Goal: Task Accomplishment & Management: Manage account settings

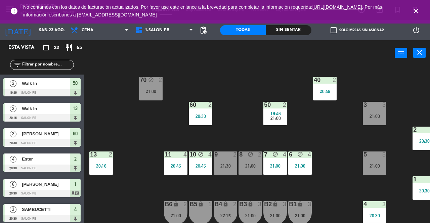
scroll to position [6, 0]
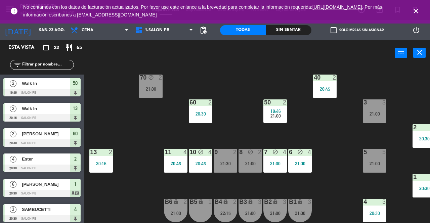
click at [368, 105] on div "3 3 21:00" at bounding box center [375, 111] width 24 height 24
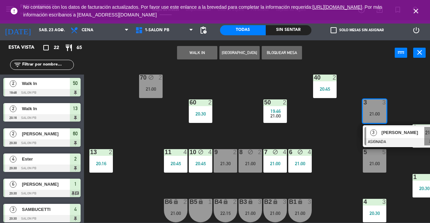
click at [394, 133] on div "[PERSON_NAME]" at bounding box center [403, 132] width 44 height 11
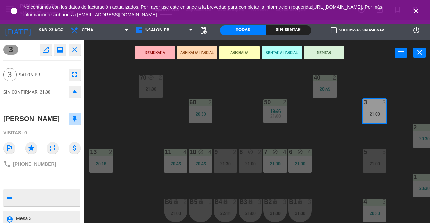
click at [326, 54] on button "SENTAR" at bounding box center [324, 52] width 40 height 13
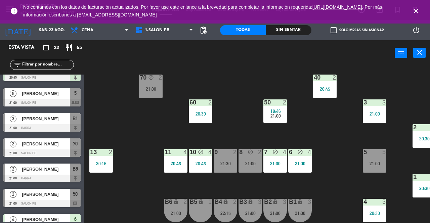
scroll to position [197, 0]
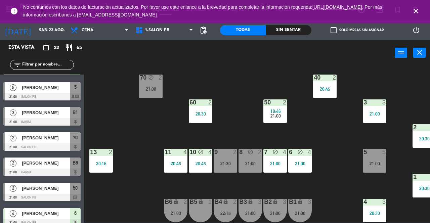
click at [150, 86] on div "21:00" at bounding box center [151, 88] width 24 height 5
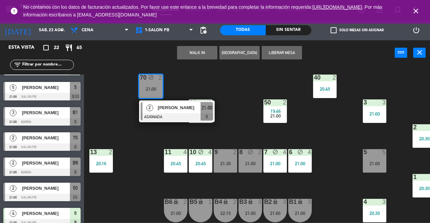
click at [192, 109] on div "[PERSON_NAME]" at bounding box center [179, 107] width 44 height 11
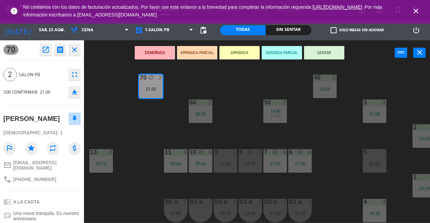
click at [339, 58] on button "SENTAR" at bounding box center [324, 52] width 40 height 13
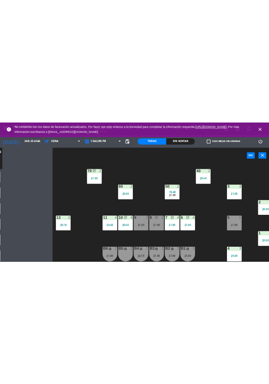
scroll to position [0, 0]
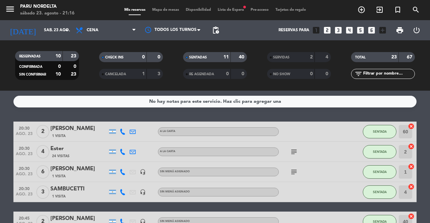
click at [227, 10] on span "Lista de Espera fiber_manual_record" at bounding box center [230, 10] width 33 height 4
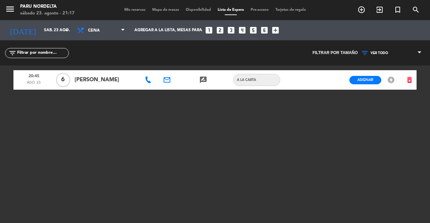
click at [135, 9] on span "Mis reservas" at bounding box center [135, 10] width 28 height 4
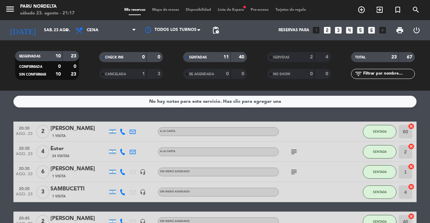
click at [163, 8] on span "Mapa de mesas" at bounding box center [166, 10] width 34 height 4
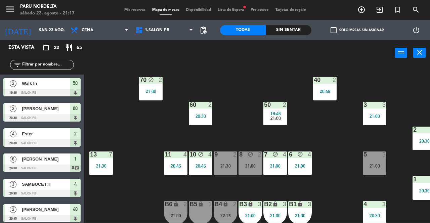
scroll to position [6, 0]
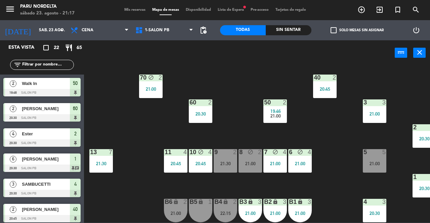
click at [371, 156] on div "5 5 21:00" at bounding box center [375, 161] width 24 height 24
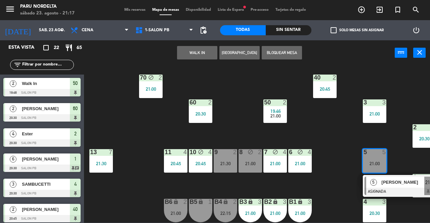
click at [391, 181] on span "[PERSON_NAME]" at bounding box center [402, 182] width 43 height 7
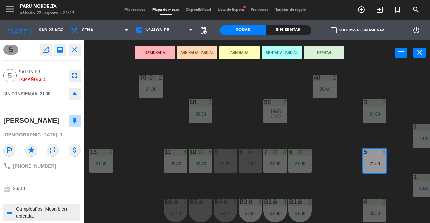
click at [325, 52] on button "SENTAR" at bounding box center [324, 52] width 40 height 13
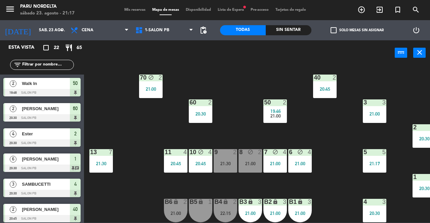
scroll to position [0, 0]
click at [223, 204] on div "B4 lock 2 22:15" at bounding box center [226, 211] width 24 height 24
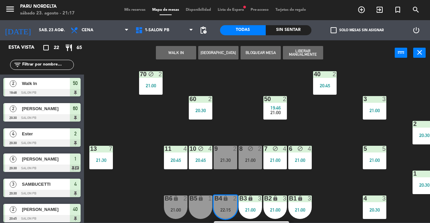
click at [354, 164] on div "70 block 2 21:00 40 2 20:45 60 2 20:30 50 2 19:46 21:00 3 3 21:00 2 4 20:30 13 …" at bounding box center [258, 143] width 341 height 157
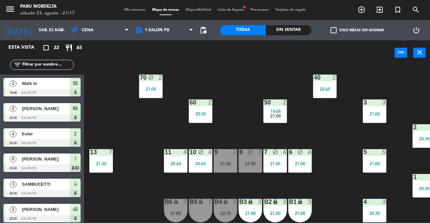
click at [227, 204] on div "B4 lock 2 22:15" at bounding box center [226, 211] width 24 height 24
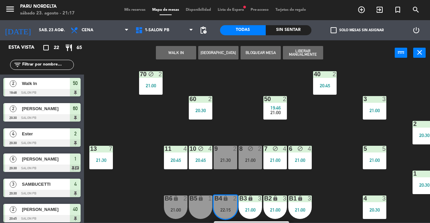
click at [336, 145] on div "70 block 2 21:00 40 2 20:45 60 2 20:30 50 2 19:46 21:00 3 3 21:00 2 4 20:30 13 …" at bounding box center [258, 143] width 341 height 157
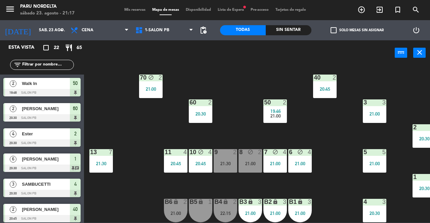
click at [180, 211] on div "21:00" at bounding box center [176, 213] width 24 height 5
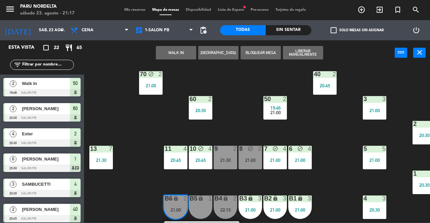
click at [340, 162] on div "70 block 2 21:00 40 2 20:45 60 2 20:30 50 2 19:46 21:00 3 3 21:00 2 4 20:30 13 …" at bounding box center [258, 143] width 341 height 157
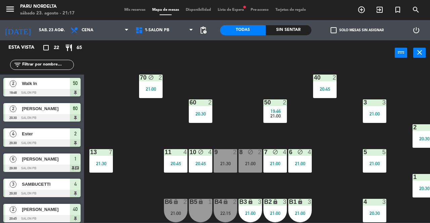
click at [225, 205] on div "B4 lock 2 22:15" at bounding box center [226, 211] width 24 height 24
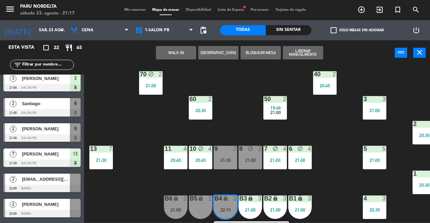
scroll to position [406, 0]
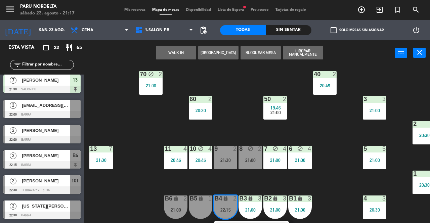
click at [231, 214] on div "B4 lock 2 22:15" at bounding box center [226, 207] width 24 height 24
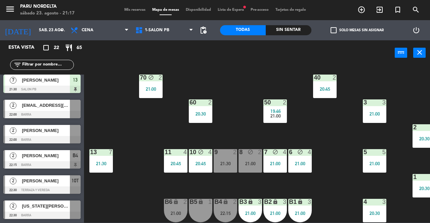
click at [229, 206] on div "B4 lock 2 22:15" at bounding box center [226, 211] width 24 height 24
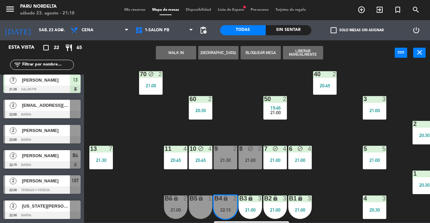
click at [49, 161] on div "[PERSON_NAME]" at bounding box center [45, 155] width 49 height 11
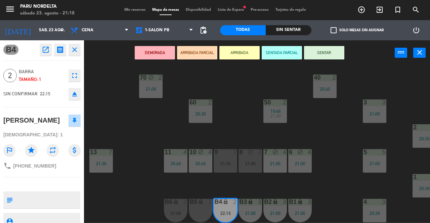
click at [73, 98] on button "eject" at bounding box center [74, 94] width 12 height 12
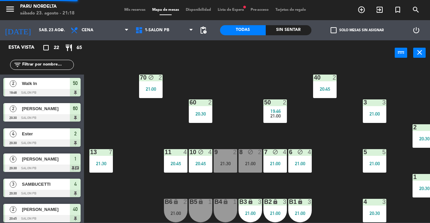
scroll to position [121, 0]
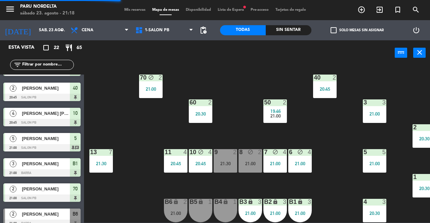
click at [223, 209] on div "B4 lock 1" at bounding box center [226, 211] width 24 height 24
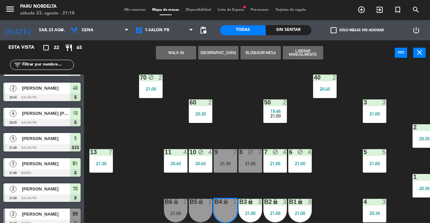
click at [177, 57] on button "WALK IN" at bounding box center [176, 52] width 40 height 13
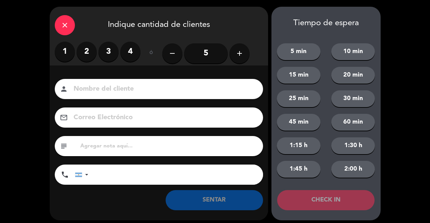
click at [62, 43] on label "1" at bounding box center [65, 52] width 20 height 20
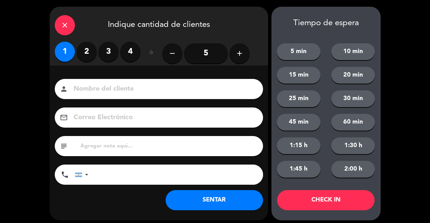
click at [223, 203] on button "SENTAR" at bounding box center [214, 200] width 97 height 20
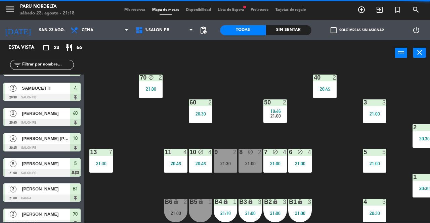
scroll to position [0, 0]
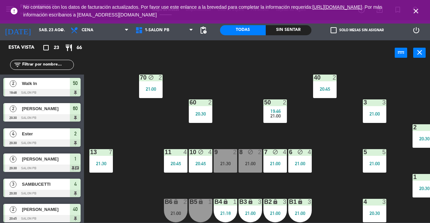
click at [251, 161] on div "21:00" at bounding box center [250, 163] width 24 height 5
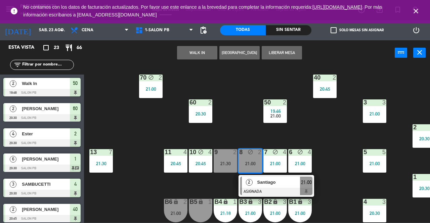
click at [348, 154] on div "70 block 2 21:00 40 2 20:45 60 2 20:30 50 2 19:46 21:00 3 3 21:00 2 4 20:30 13 …" at bounding box center [258, 143] width 341 height 157
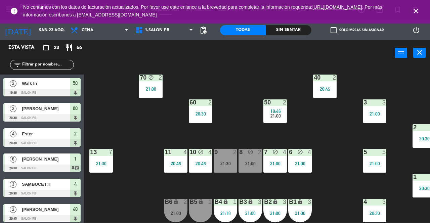
click at [228, 161] on div "21:30" at bounding box center [226, 163] width 24 height 5
click at [352, 144] on div "70 block 2 21:00 40 2 20:45 60 2 20:30 50 2 19:46 21:00 3 3 21:00 2 4 20:30 13 …" at bounding box center [258, 143] width 341 height 157
click at [322, 114] on div "70 block 2 21:00 40 2 20:45 60 2 20:30 50 2 19:46 21:00 3 3 21:00 2 4 20:30 13 …" at bounding box center [258, 143] width 341 height 157
click at [228, 161] on div "21:30" at bounding box center [226, 163] width 24 height 5
click at [341, 138] on div "70 block 2 21:00 40 2 20:45 60 2 20:30 50 2 19:46 21:00 3 3 21:00 2 4 20:30 13 …" at bounding box center [258, 143] width 341 height 157
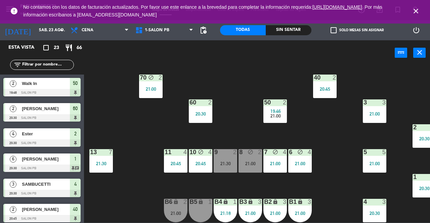
click at [227, 161] on div "21:30" at bounding box center [226, 163] width 24 height 5
click at [317, 137] on div "70 block 2 21:00 40 2 20:45 60 2 20:30 50 2 19:46 21:00 3 3 21:00 2 4 20:30 13 …" at bounding box center [258, 143] width 341 height 157
click at [250, 154] on div "8 block 2 21:00" at bounding box center [250, 161] width 24 height 24
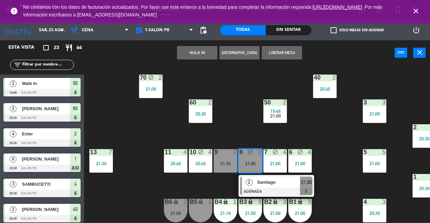
click at [220, 161] on div "21:30" at bounding box center [226, 163] width 24 height 5
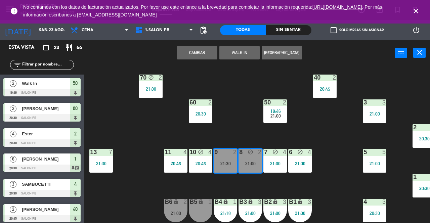
click at [204, 56] on button "Cambiar" at bounding box center [197, 52] width 40 height 13
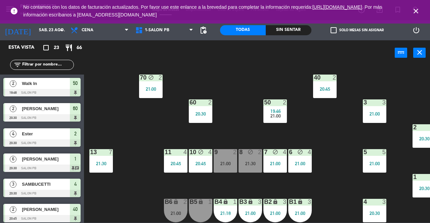
click at [252, 163] on div "21:30" at bounding box center [250, 163] width 24 height 5
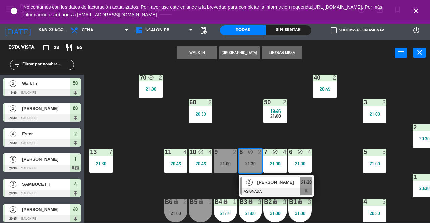
click at [297, 188] on div at bounding box center [276, 191] width 72 height 7
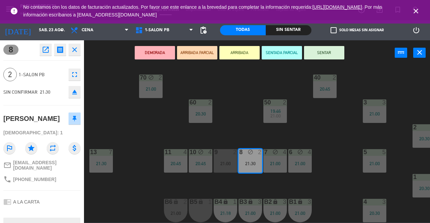
click at [334, 54] on button "SENTAR" at bounding box center [324, 52] width 40 height 13
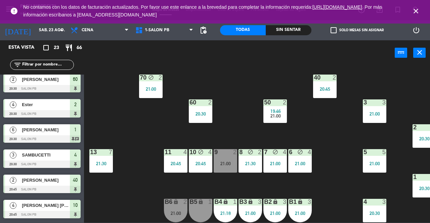
click at [228, 162] on div "21:00" at bounding box center [226, 163] width 24 height 5
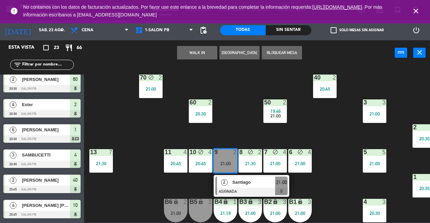
click at [277, 188] on div at bounding box center [251, 191] width 72 height 7
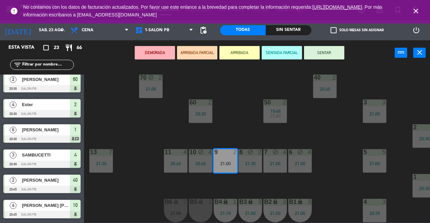
click at [323, 50] on button "SENTAR" at bounding box center [324, 52] width 40 height 13
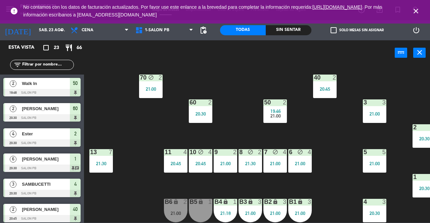
click at [279, 100] on div at bounding box center [275, 102] width 11 height 6
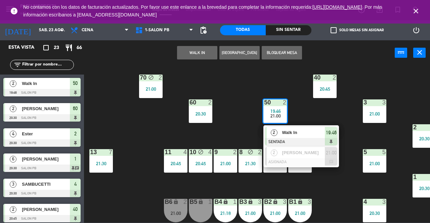
click at [310, 130] on span "Walk In" at bounding box center [303, 132] width 43 height 7
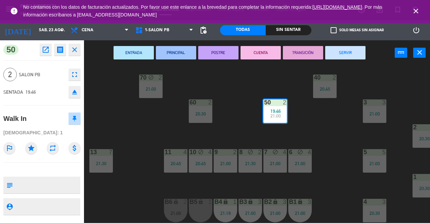
click at [350, 53] on button "SERVIR" at bounding box center [345, 52] width 40 height 13
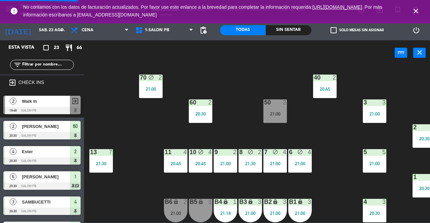
click at [278, 111] on div "21:00" at bounding box center [275, 113] width 24 height 5
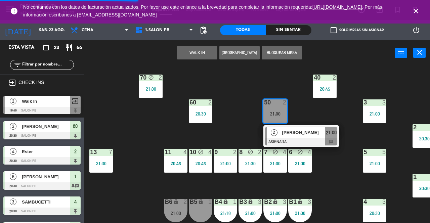
click at [322, 130] on span "[PERSON_NAME]" at bounding box center [303, 132] width 43 height 7
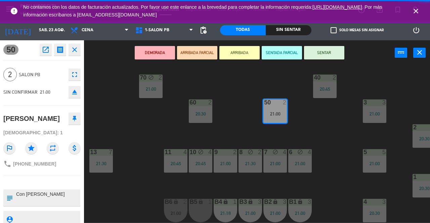
click at [325, 54] on button "SENTAR" at bounding box center [324, 52] width 40 height 13
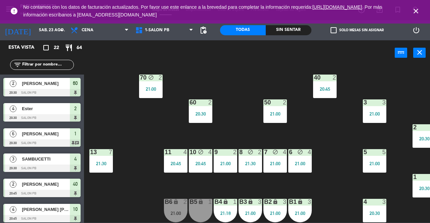
click at [415, 7] on icon "close" at bounding box center [416, 11] width 8 height 8
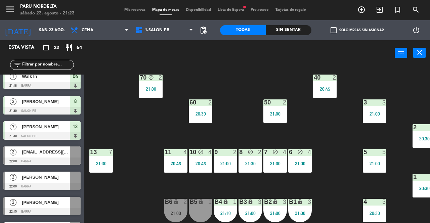
scroll to position [374, 0]
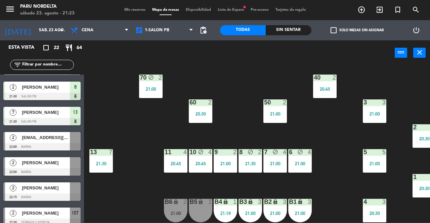
click at [56, 223] on div at bounding box center [41, 222] width 77 height 7
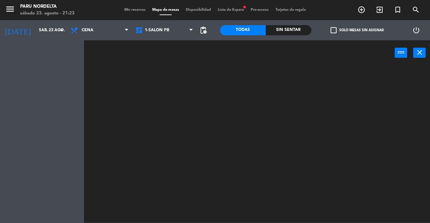
scroll to position [0, 0]
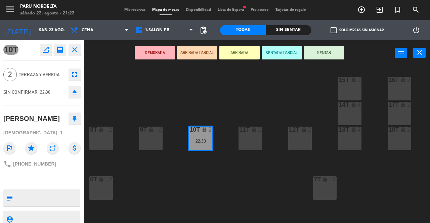
click at [72, 96] on button "eject" at bounding box center [74, 92] width 12 height 12
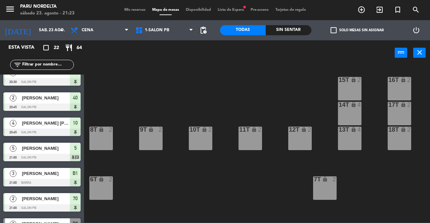
scroll to position [94, 0]
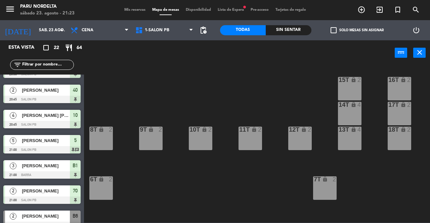
click at [57, 221] on div "[PERSON_NAME]" at bounding box center [45, 216] width 49 height 11
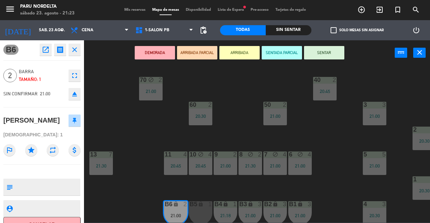
click at [152, 190] on div "70 block 2 21:00 40 2 20:45 60 2 20:30 50 2 21:00 3 3 21:00 2 4 20:30 13 7 21:3…" at bounding box center [258, 143] width 341 height 157
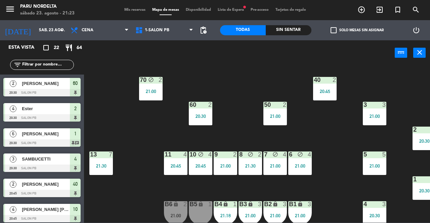
scroll to position [374, 0]
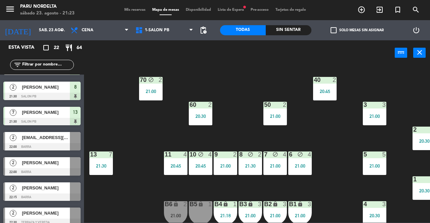
click at [224, 10] on span "Lista de Espera fiber_manual_record" at bounding box center [230, 10] width 33 height 4
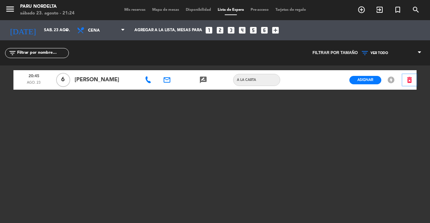
click at [407, 78] on icon "delete_forever" at bounding box center [409, 80] width 8 height 8
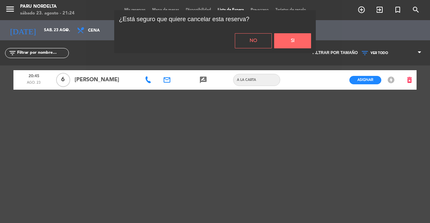
click at [295, 41] on button "Si" at bounding box center [292, 40] width 37 height 15
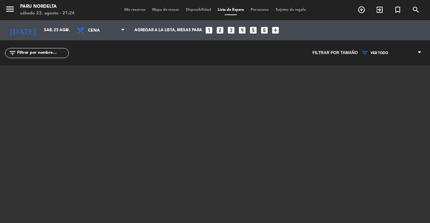
click at [133, 9] on span "Mis reservas" at bounding box center [135, 10] width 28 height 4
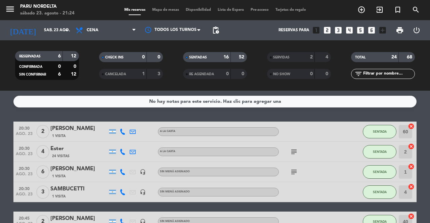
click at [325, 31] on icon "looks_two" at bounding box center [327, 30] width 9 height 9
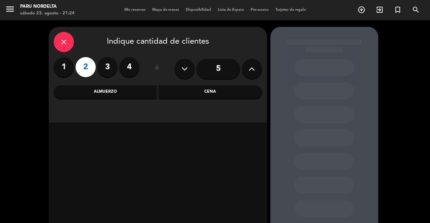
click at [241, 94] on div "Cena" at bounding box center [209, 91] width 103 height 13
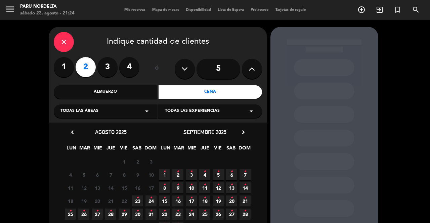
click at [147, 204] on span "24 •" at bounding box center [150, 200] width 11 height 11
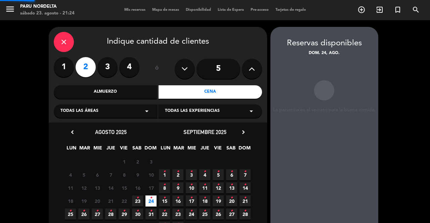
scroll to position [19, 0]
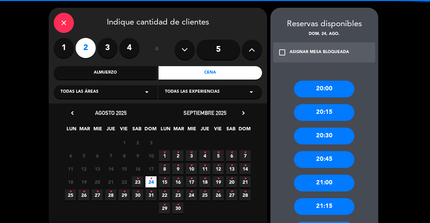
click at [142, 176] on span "23 •" at bounding box center [137, 181] width 11 height 11
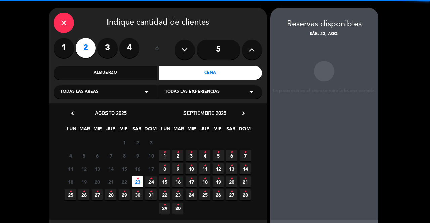
scroll to position [0, 0]
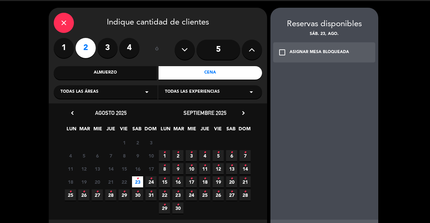
click at [277, 52] on div "check_box_outline_blank ASIGNAR MESA BLOQUEADA" at bounding box center [324, 52] width 102 height 20
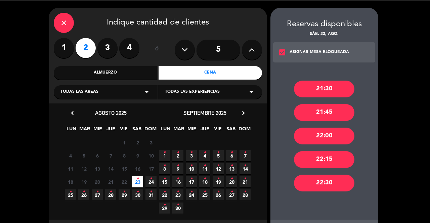
click at [320, 181] on div "22:30" at bounding box center [324, 183] width 60 height 17
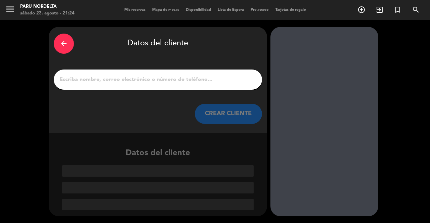
click at [220, 82] on input "1" at bounding box center [158, 79] width 198 height 9
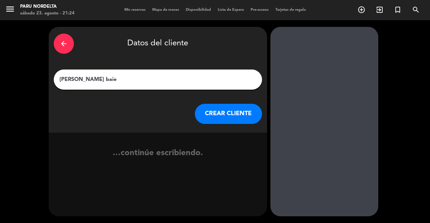
type input "[PERSON_NAME]"
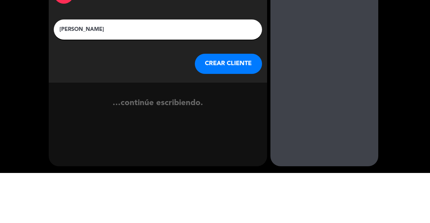
click at [240, 109] on button "CREAR CLIENTE" at bounding box center [228, 114] width 67 height 20
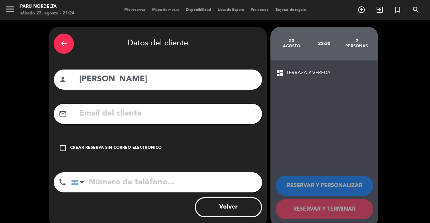
click at [116, 146] on div "Crear reserva sin correo electrónico" at bounding box center [115, 148] width 91 height 7
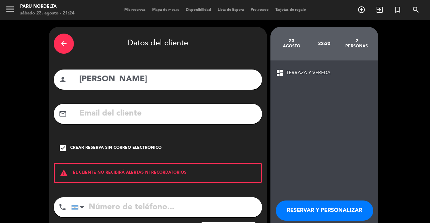
click at [132, 177] on div "warning EL CLIENTE NO RECIBIRÁ ALERTAS NI RECORDATORIOS" at bounding box center [158, 173] width 208 height 20
click at [160, 208] on input "tel" at bounding box center [166, 207] width 191 height 20
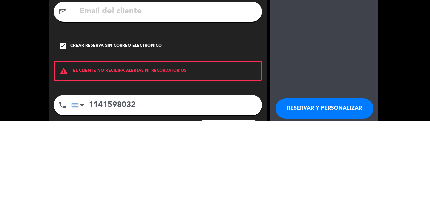
scroll to position [4, 0]
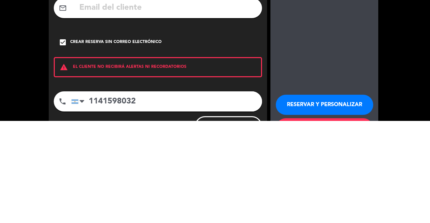
type input "1141598032"
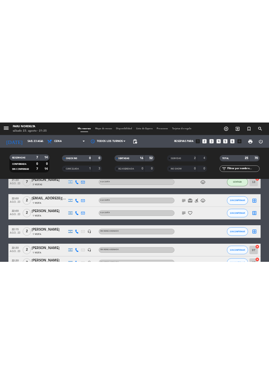
scroll to position [396, 0]
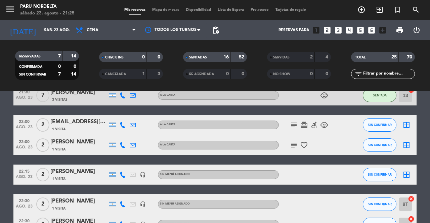
click at [307, 121] on icon "card_giftcard" at bounding box center [304, 125] width 8 height 8
click at [344, 115] on div at bounding box center [348, 125] width 18 height 20
click at [318, 121] on icon "accessible_forward" at bounding box center [314, 125] width 8 height 8
click at [341, 115] on div at bounding box center [348, 125] width 18 height 20
click at [324, 121] on icon "child_care" at bounding box center [324, 125] width 8 height 8
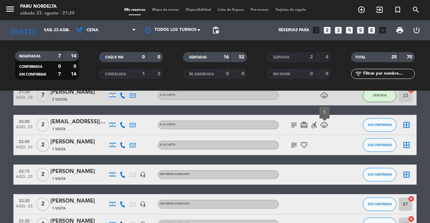
click at [342, 115] on div at bounding box center [348, 125] width 18 height 20
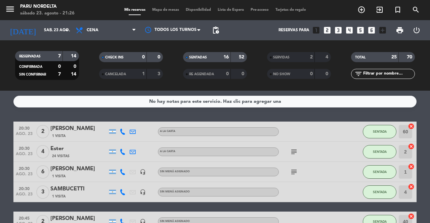
scroll to position [0, 0]
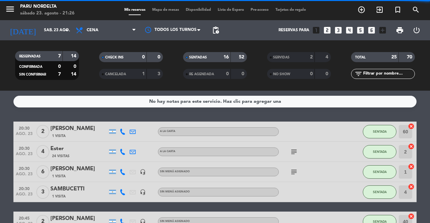
click at [164, 4] on div "menu Paru Nordelta sábado 23. agosto - 21:26 Mis reservas Mapa de mesas Disponi…" at bounding box center [215, 10] width 430 height 20
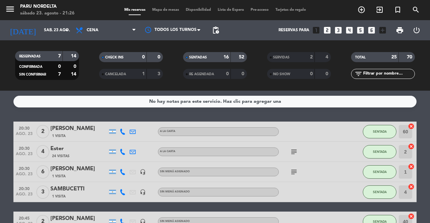
click at [162, 11] on span "Mapa de mesas" at bounding box center [166, 10] width 34 height 4
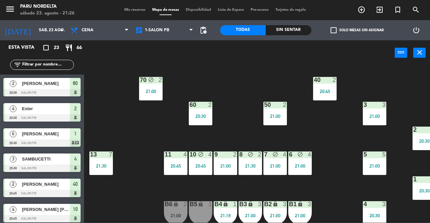
scroll to position [6, 0]
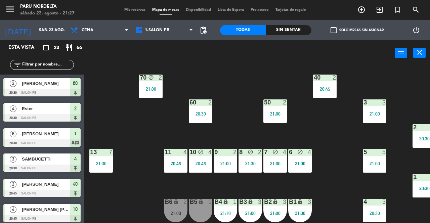
click at [205, 206] on div "B5 lock 1" at bounding box center [201, 211] width 24 height 24
click at [180, 201] on div "lock" at bounding box center [175, 202] width 11 height 6
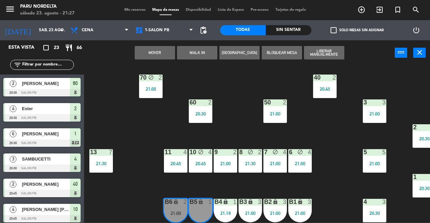
click at [184, 205] on div "B6 lock 2 21:00" at bounding box center [176, 211] width 24 height 24
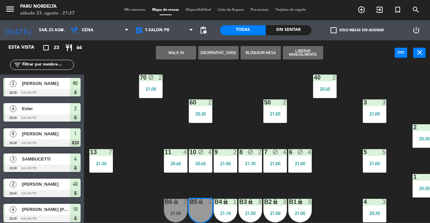
click at [203, 209] on div "B5 lock 1" at bounding box center [201, 211] width 24 height 24
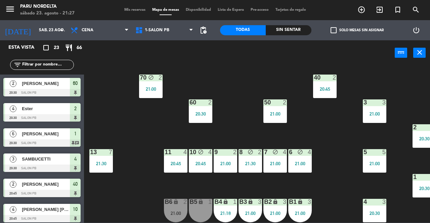
click at [179, 211] on div "21:00" at bounding box center [176, 213] width 24 height 5
click at [204, 212] on div "B5 lock 1" at bounding box center [201, 211] width 24 height 24
click at [206, 211] on div "B5 lock 1" at bounding box center [201, 211] width 24 height 24
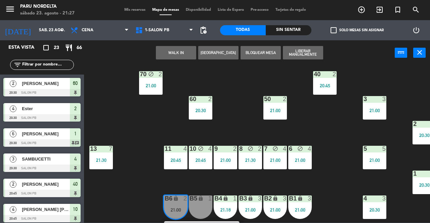
click at [231, 209] on div "21:18" at bounding box center [226, 210] width 24 height 5
click at [204, 211] on div "B5 lock 1" at bounding box center [201, 207] width 24 height 24
click at [185, 205] on div "B6 lock 2 21:00" at bounding box center [176, 207] width 24 height 24
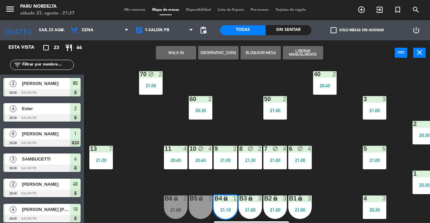
click at [166, 208] on div "21:00" at bounding box center [176, 210] width 24 height 5
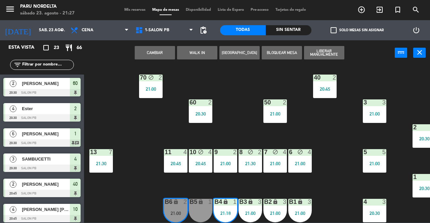
click at [203, 204] on div "B5 lock 1" at bounding box center [201, 211] width 24 height 24
click at [150, 191] on div "70 block 2 21:00 40 2 20:45 60 2 20:30 50 2 21:00 3 3 21:00 2 4 20:30 13 7 21:3…" at bounding box center [258, 143] width 341 height 157
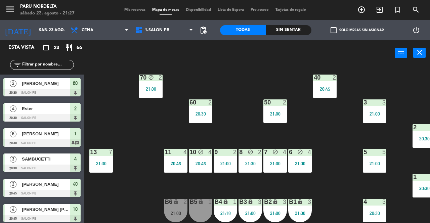
click at [222, 211] on div "21:18" at bounding box center [226, 213] width 24 height 5
click at [201, 206] on div "B5 lock 1" at bounding box center [201, 211] width 24 height 24
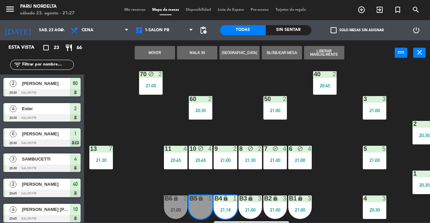
click at [182, 206] on div "B6 lock 2 21:00" at bounding box center [176, 207] width 24 height 24
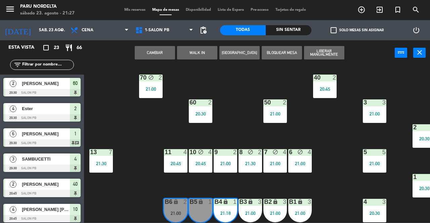
click at [148, 201] on div "70 block 2 21:00 40 2 20:45 60 2 20:30 50 2 21:00 3 3 21:00 2 4 20:30 13 7 21:3…" at bounding box center [258, 143] width 341 height 157
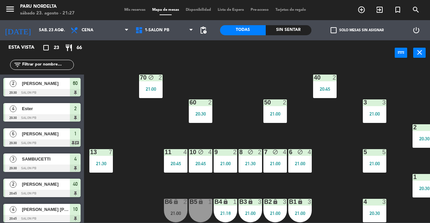
click at [179, 211] on div "21:00" at bounding box center [176, 213] width 24 height 5
click at [208, 208] on div "B5 lock 1" at bounding box center [201, 211] width 24 height 24
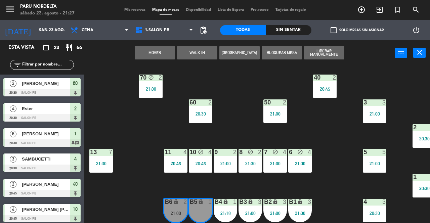
click at [140, 203] on div "70 block 2 21:00 40 2 20:45 60 2 20:30 50 2 21:00 3 3 21:00 2 4 20:30 13 7 21:3…" at bounding box center [258, 143] width 341 height 157
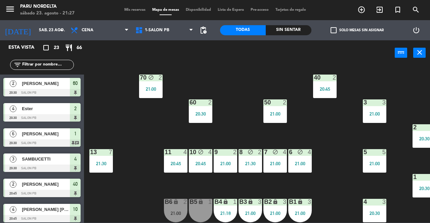
click at [180, 211] on div "21:00" at bounding box center [176, 213] width 24 height 5
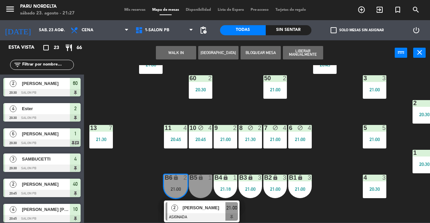
click at [220, 218] on div "2 [PERSON_NAME] ASIGNADA 21:00" at bounding box center [202, 211] width 76 height 22
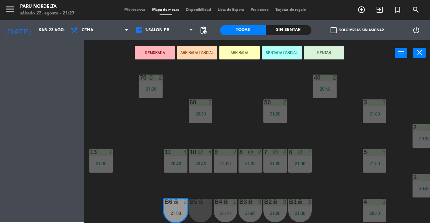
scroll to position [6, 0]
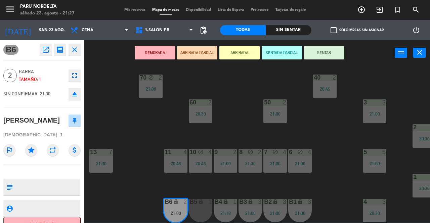
click at [327, 48] on button "SENTAR" at bounding box center [324, 52] width 40 height 13
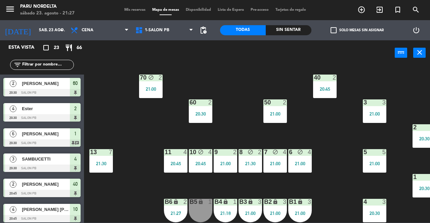
scroll to position [6, 0]
click at [132, 3] on div "menu Paru Nordelta sábado 23. agosto - 21:27 Mis reservas Mapa de mesas Disponi…" at bounding box center [215, 10] width 430 height 20
click at [136, 11] on span "Mis reservas" at bounding box center [135, 10] width 28 height 4
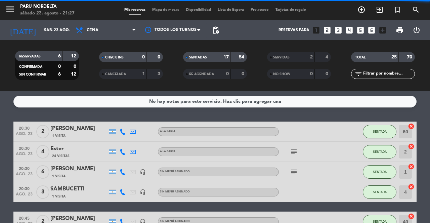
scroll to position [429, 0]
